Goal: Information Seeking & Learning: Learn about a topic

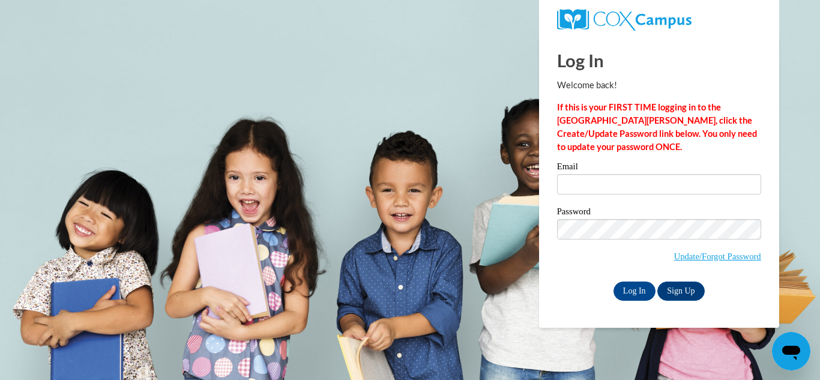
type input "jadenhallmark@gmail.com"
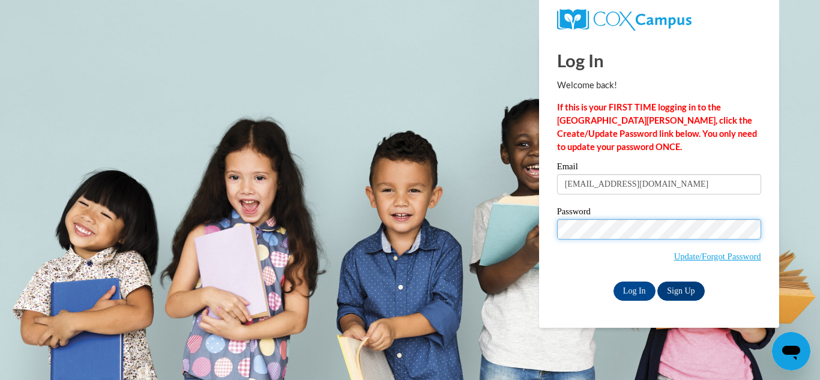
click at [613, 281] on input "Log In" at bounding box center [634, 290] width 42 height 19
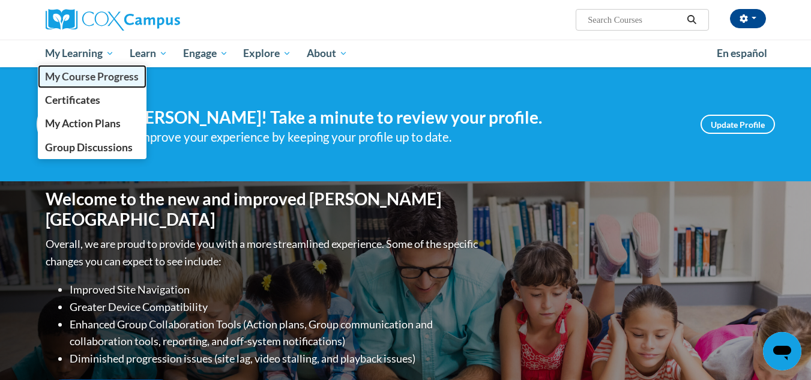
click at [100, 83] on link "My Course Progress" at bounding box center [92, 76] width 109 height 23
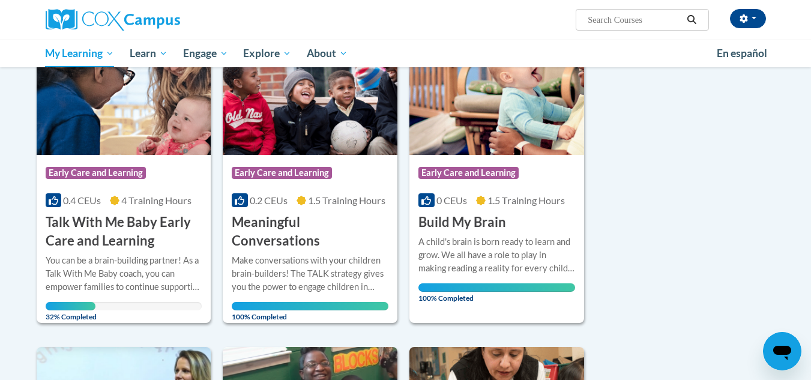
scroll to position [187, 0]
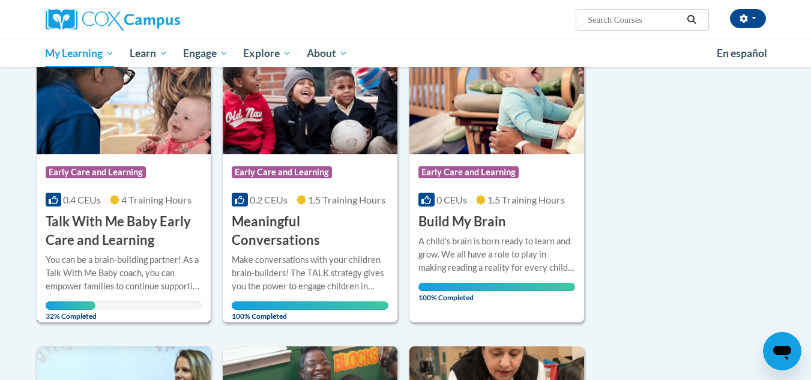
click at [161, 250] on div "More Info Open You can be a brain-building partner! As a Talk With Me Baby coac…" at bounding box center [124, 285] width 175 height 70
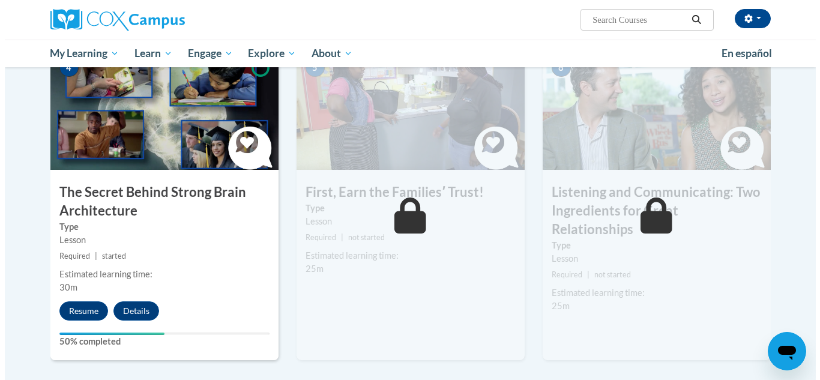
scroll to position [613, 0]
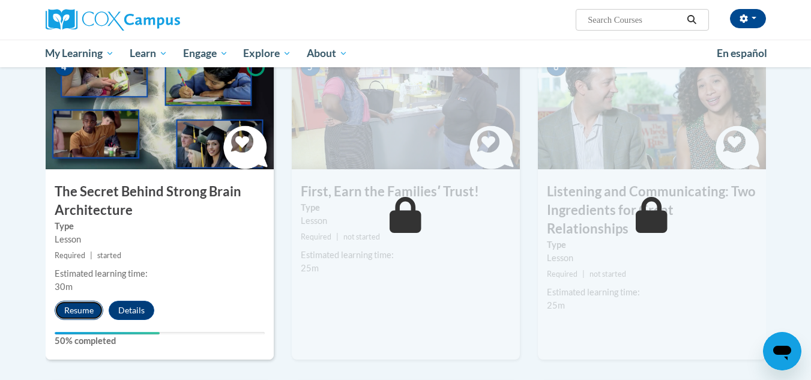
click at [89, 319] on button "Resume" at bounding box center [79, 310] width 49 height 19
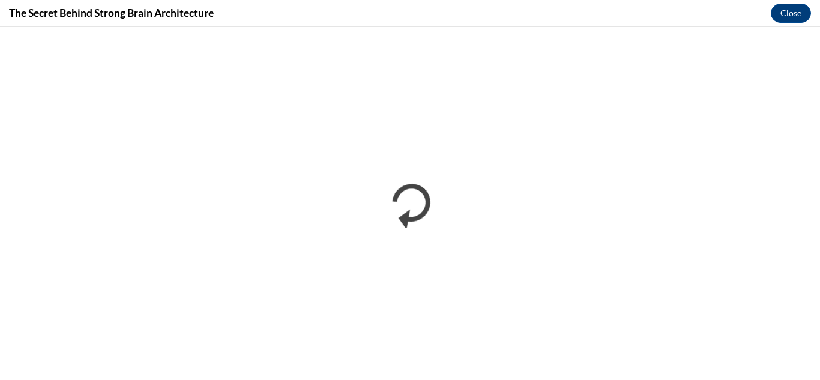
scroll to position [0, 0]
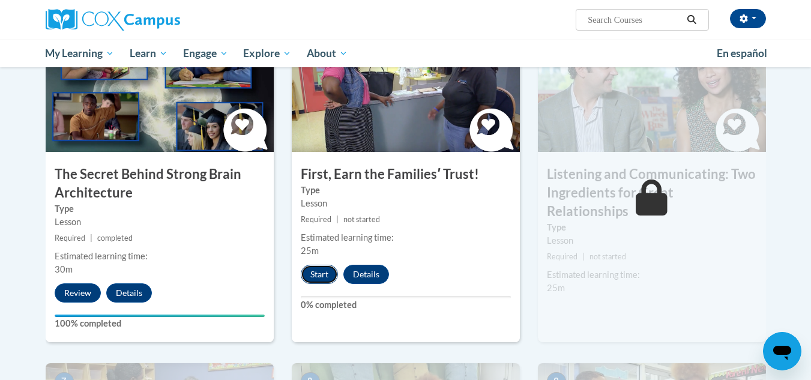
click at [333, 280] on button "Start" at bounding box center [319, 274] width 37 height 19
